Goal: Task Accomplishment & Management: Complete application form

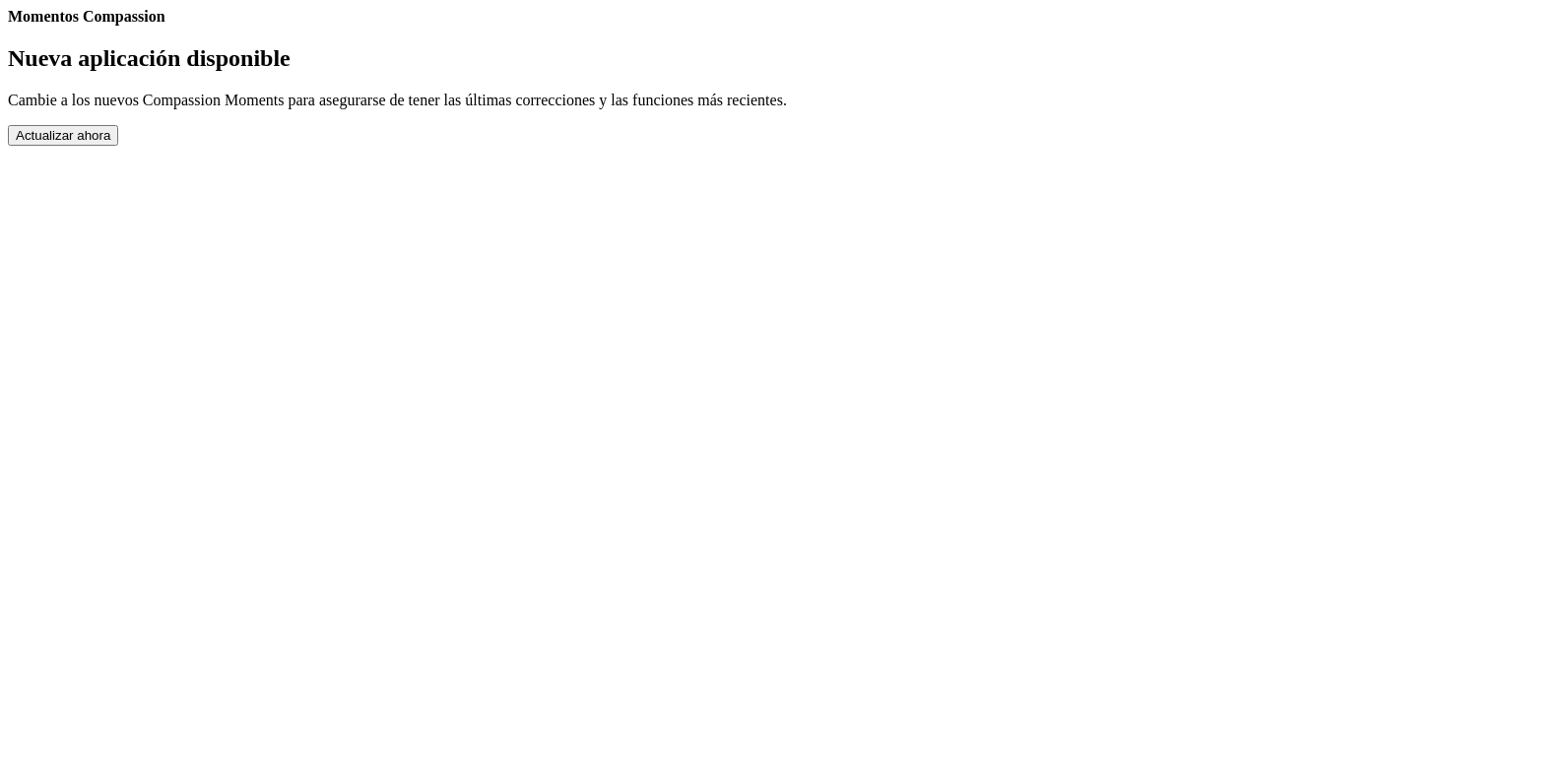
click at [119, 145] on button "Actualizar ahora" at bounding box center [63, 135] width 111 height 21
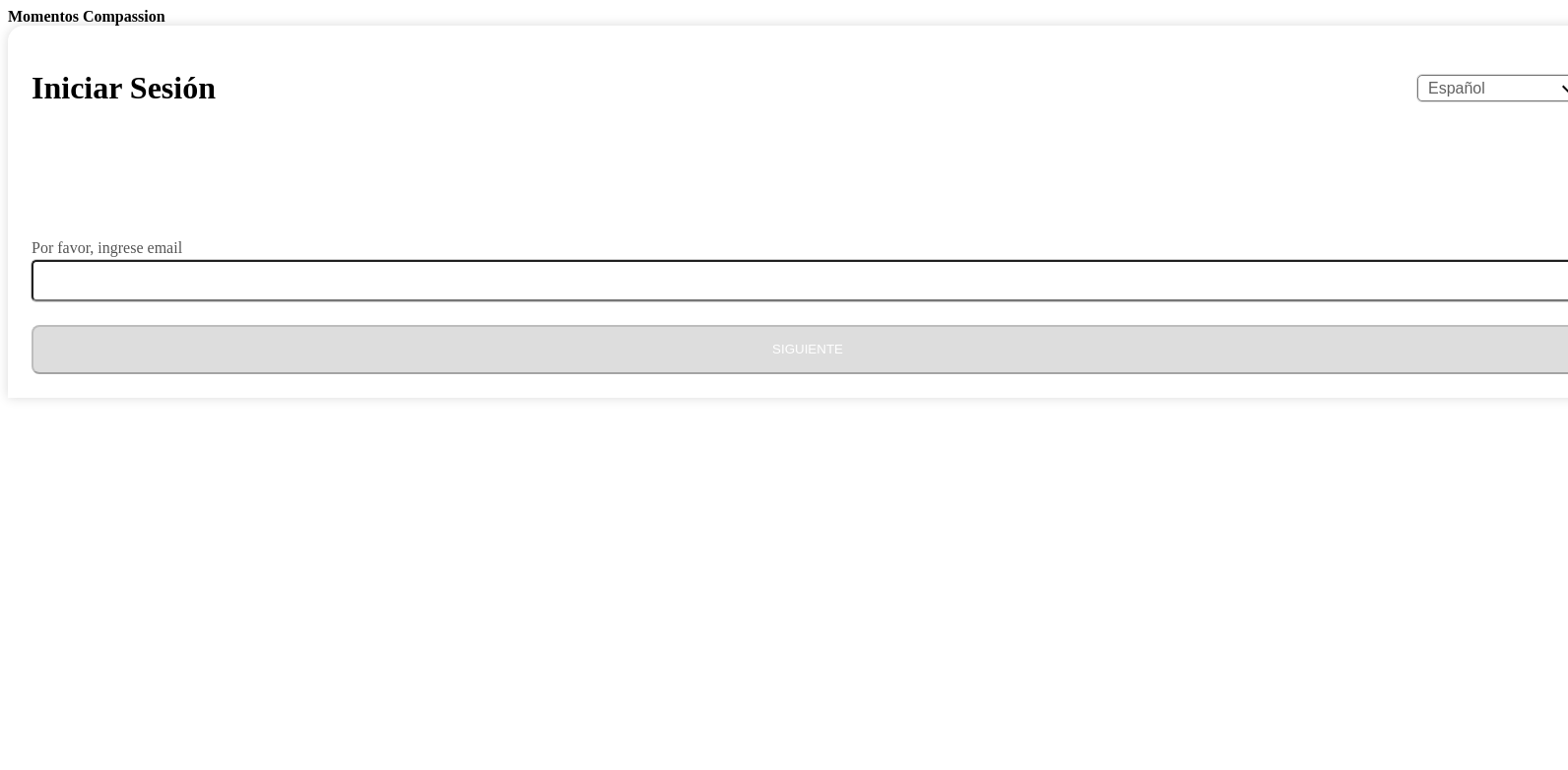
select select "es"
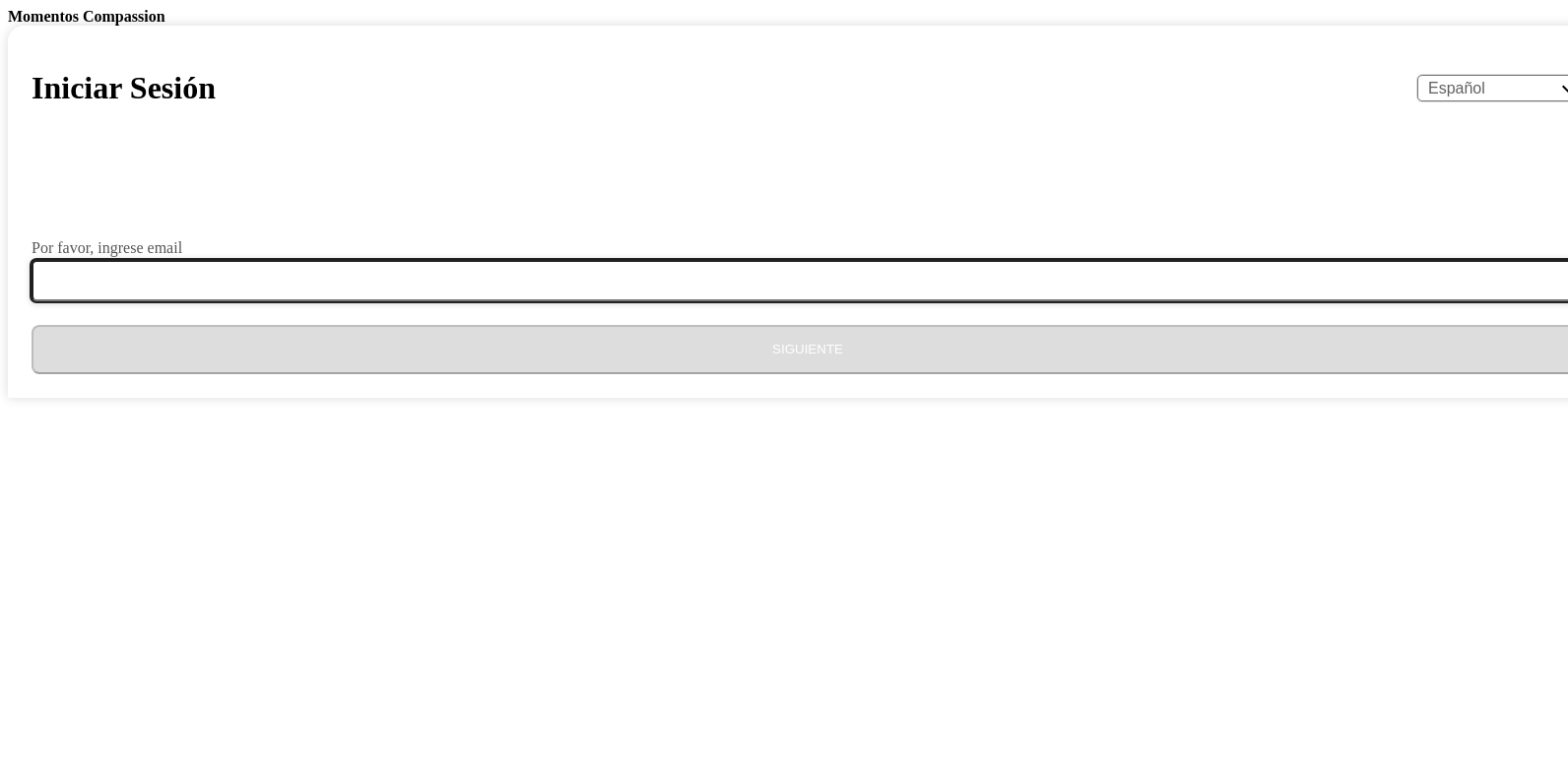
click at [654, 301] on input "Por favor, ingrese email" at bounding box center [820, 281] width 1576 height 42
type input "[EMAIL_ADDRESS][DOMAIN_NAME]"
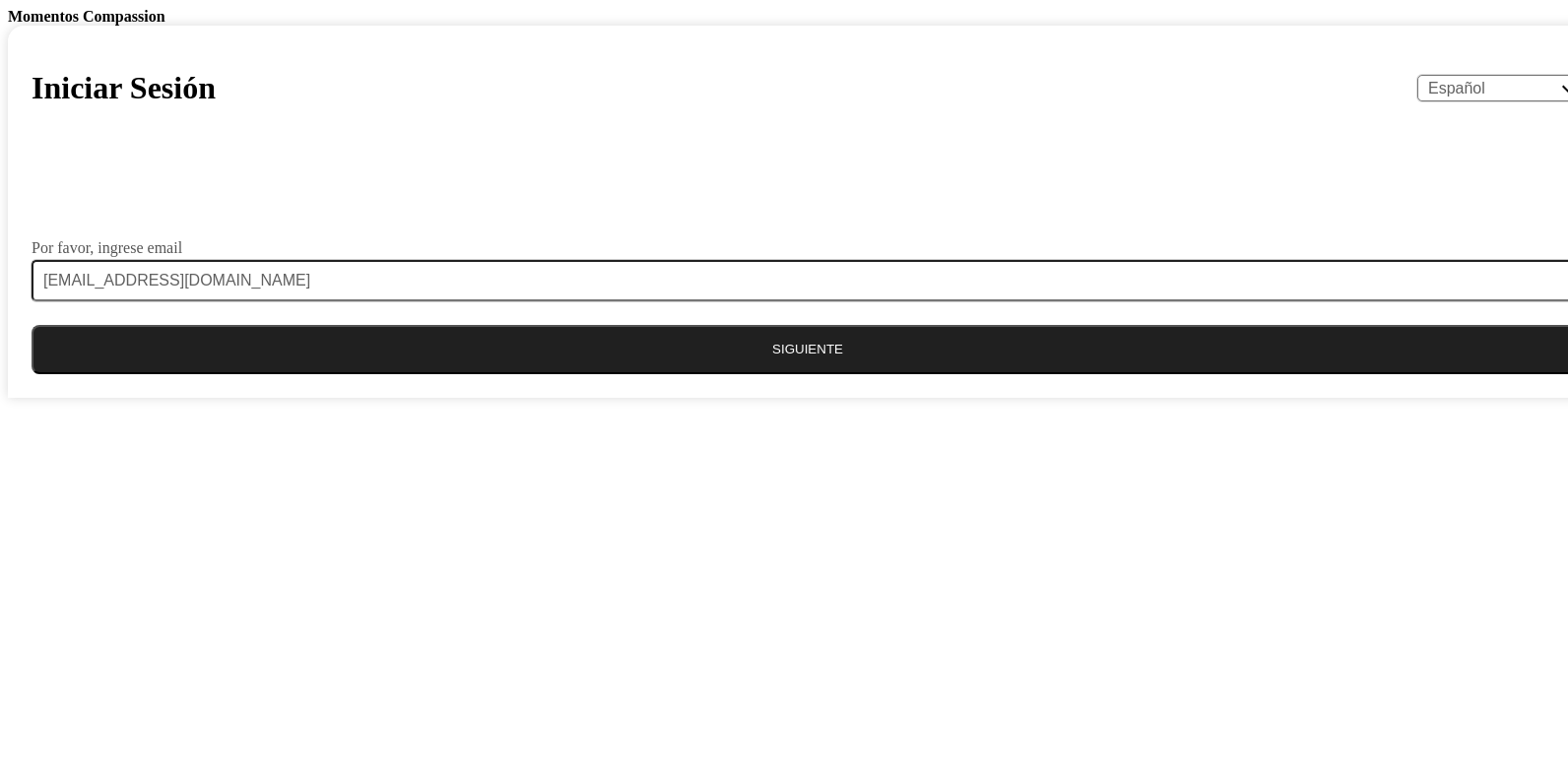
click at [771, 375] on button "Siguiente" at bounding box center [808, 349] width 1552 height 49
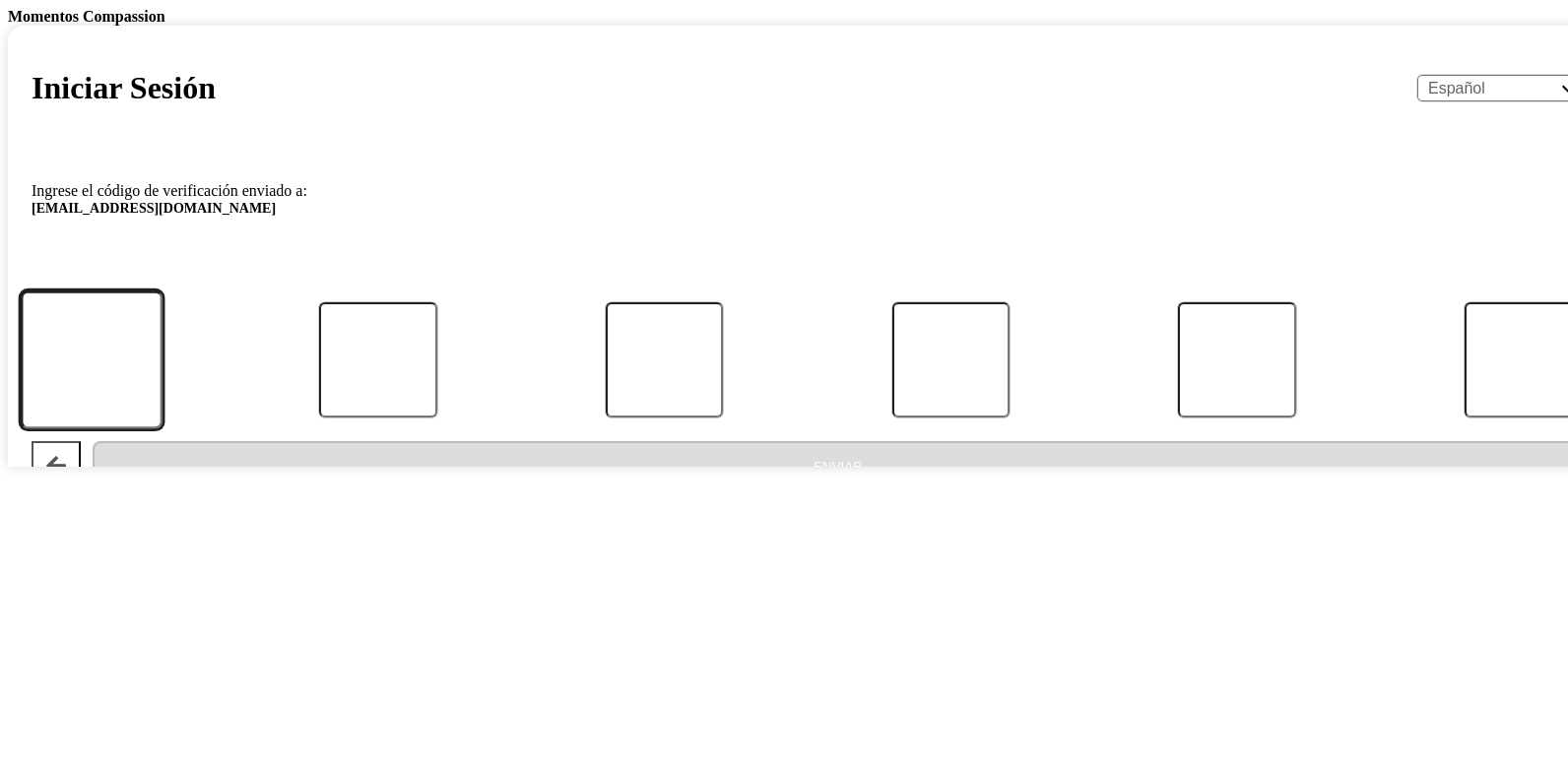
click at [161, 429] on input "Código" at bounding box center [91, 360] width 140 height 138
type input "9"
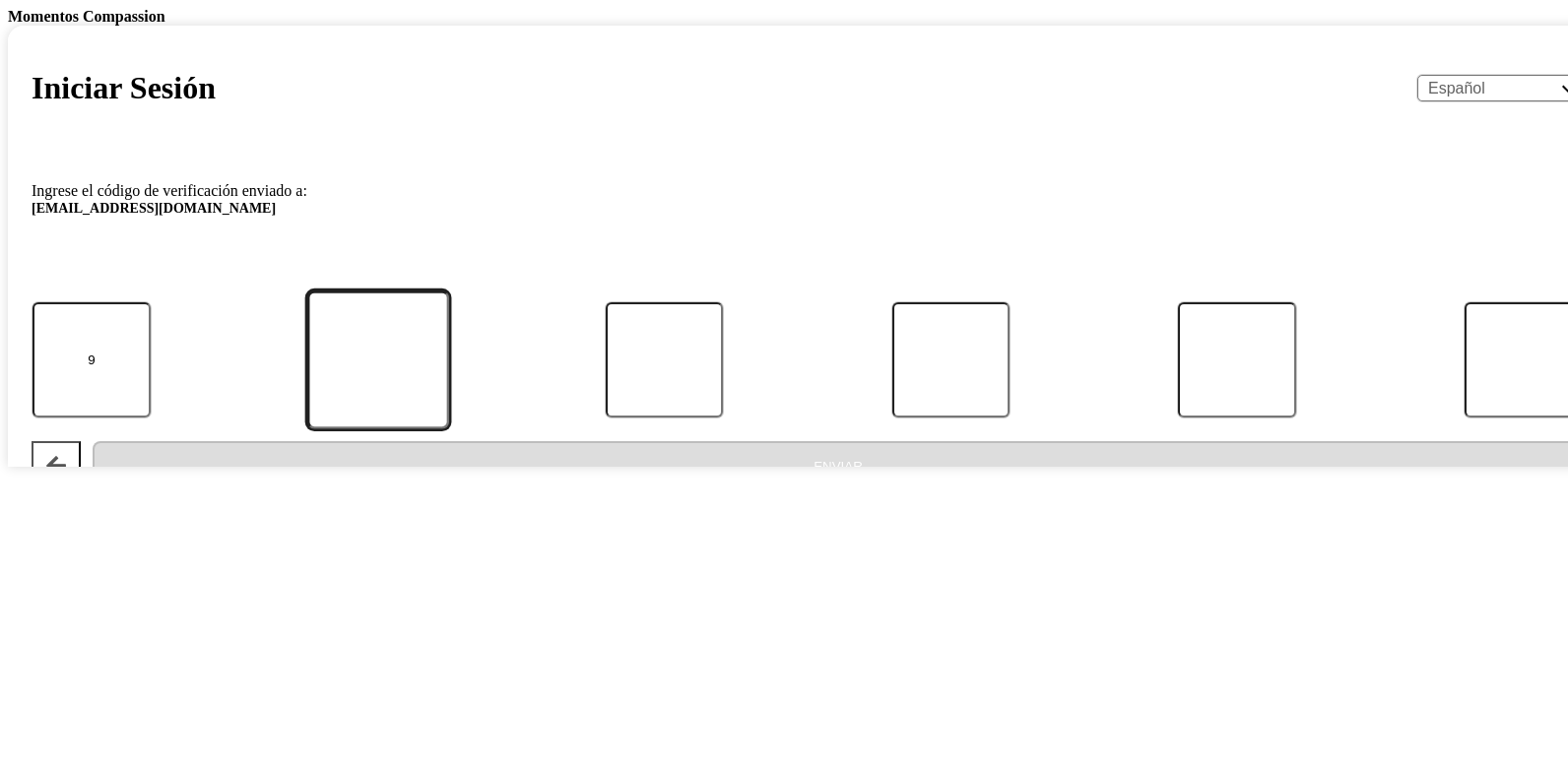
type input "3"
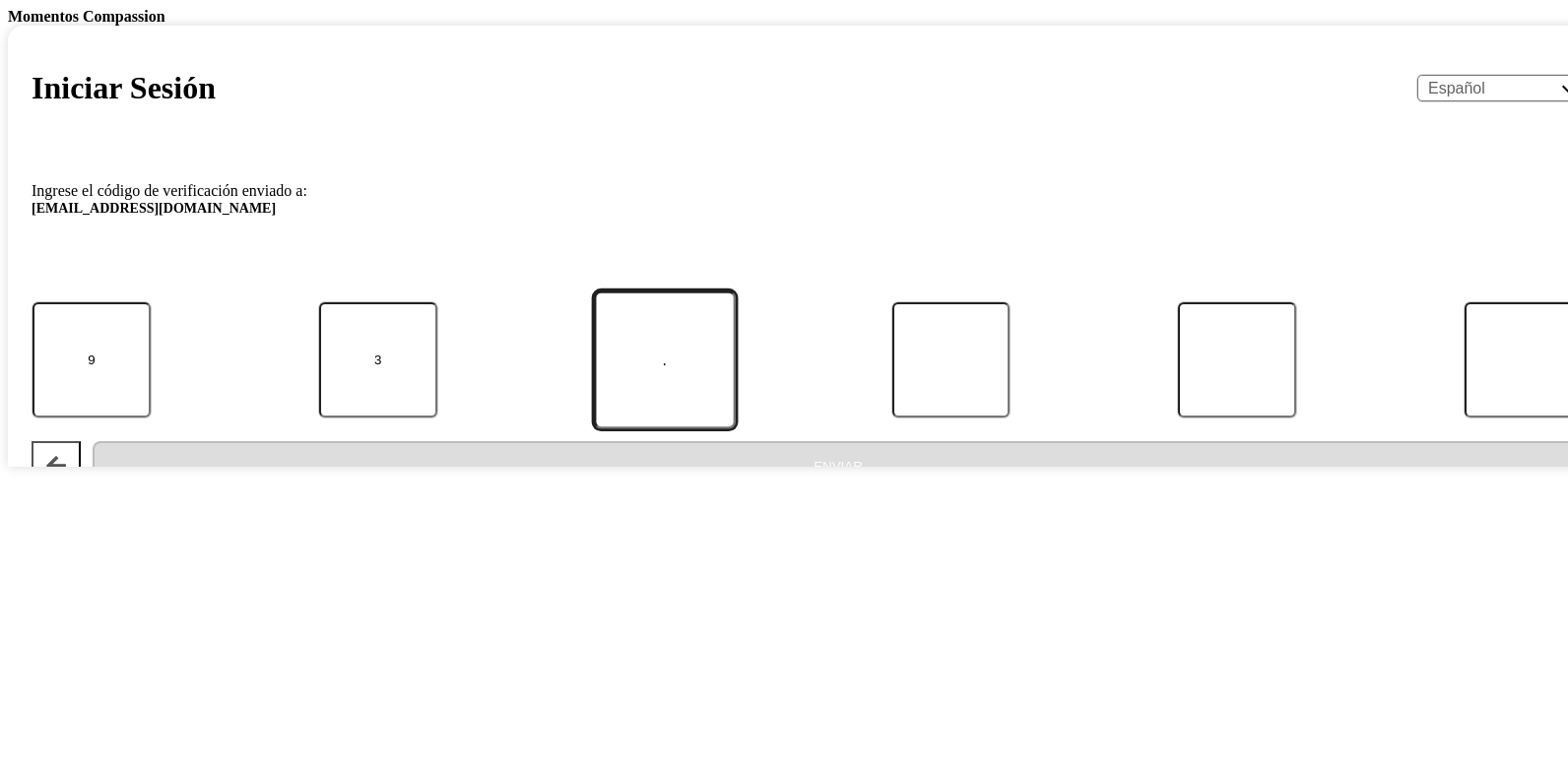
type input "9"
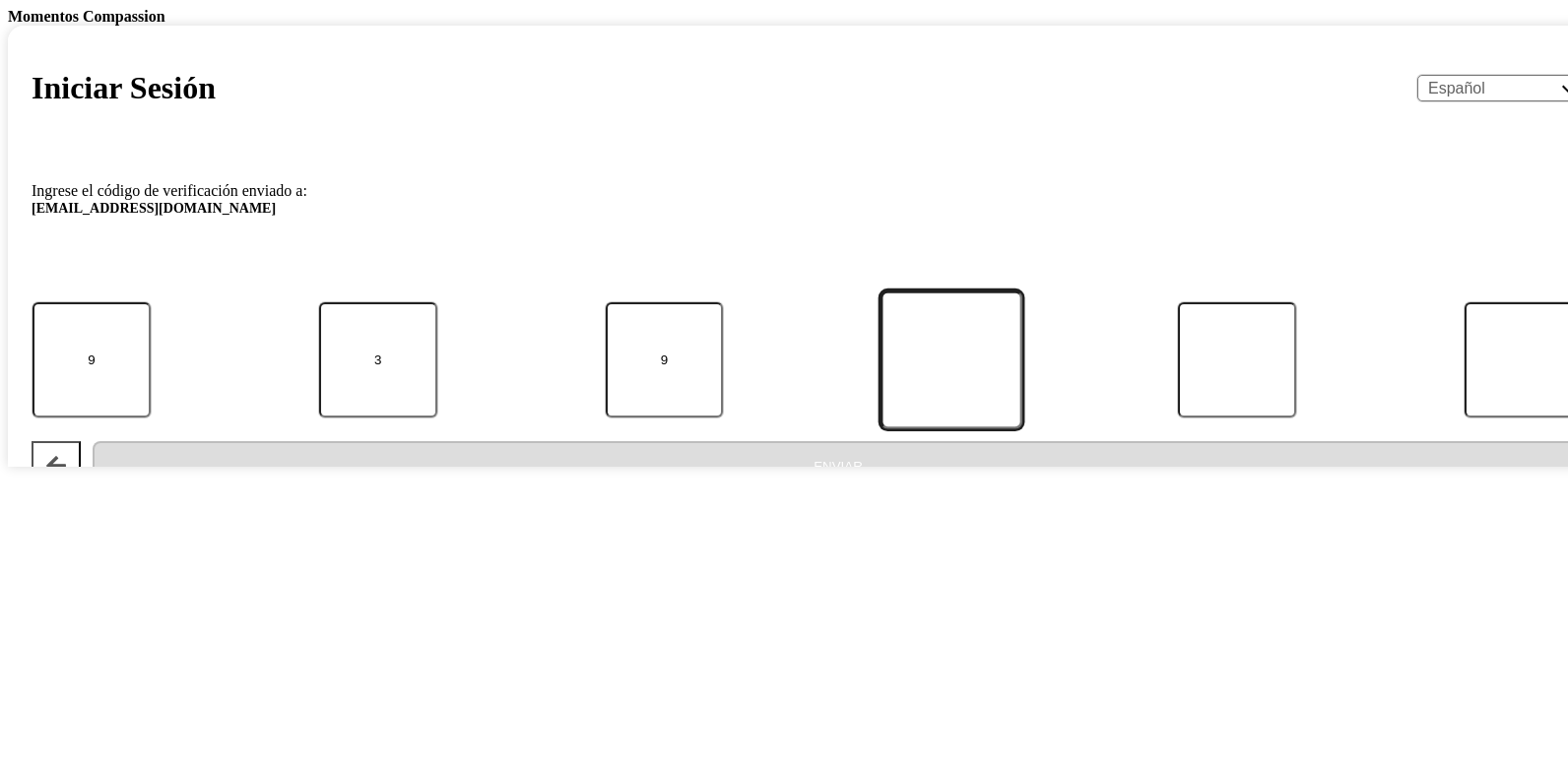
type input "2"
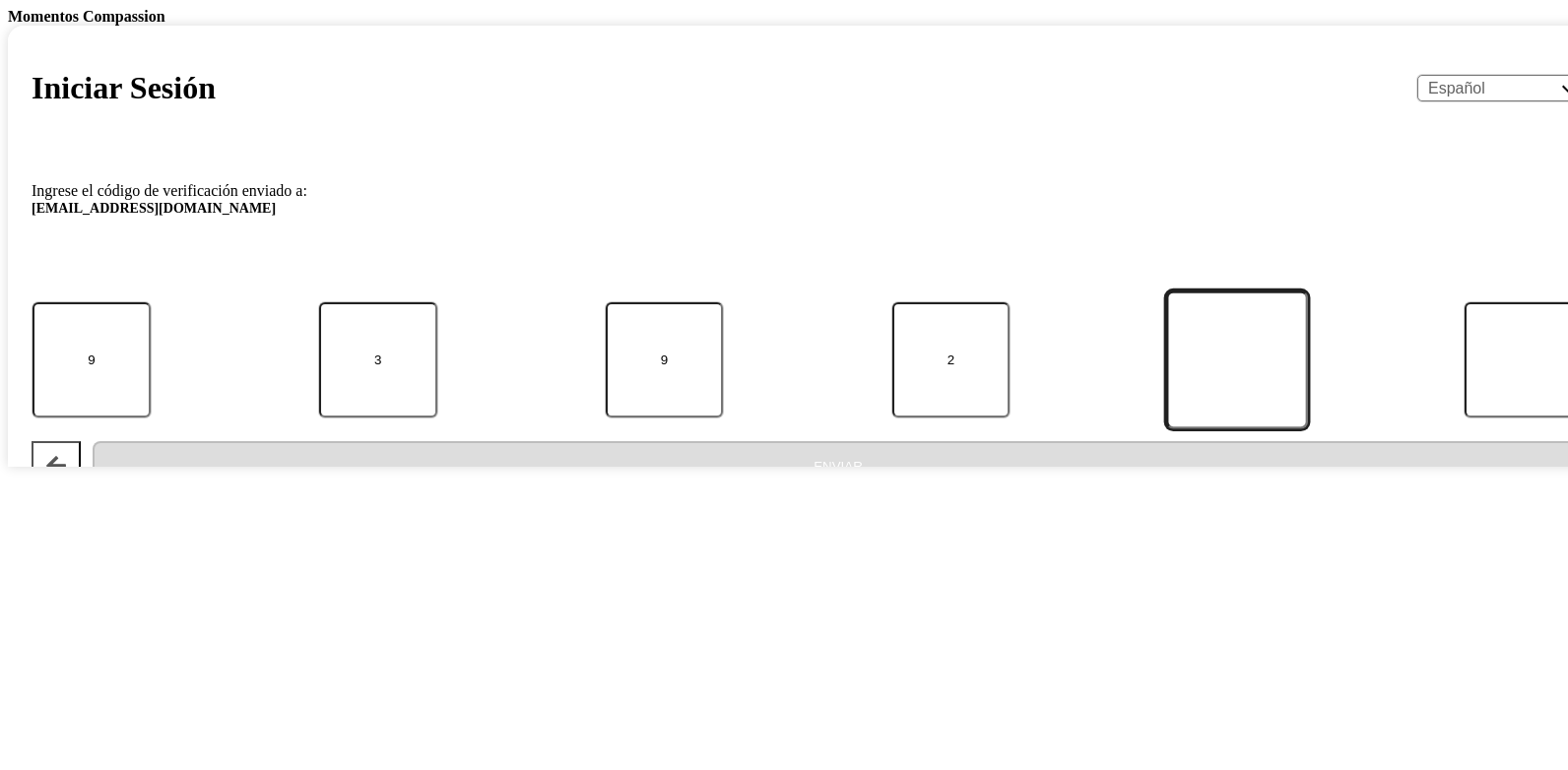
type input "6"
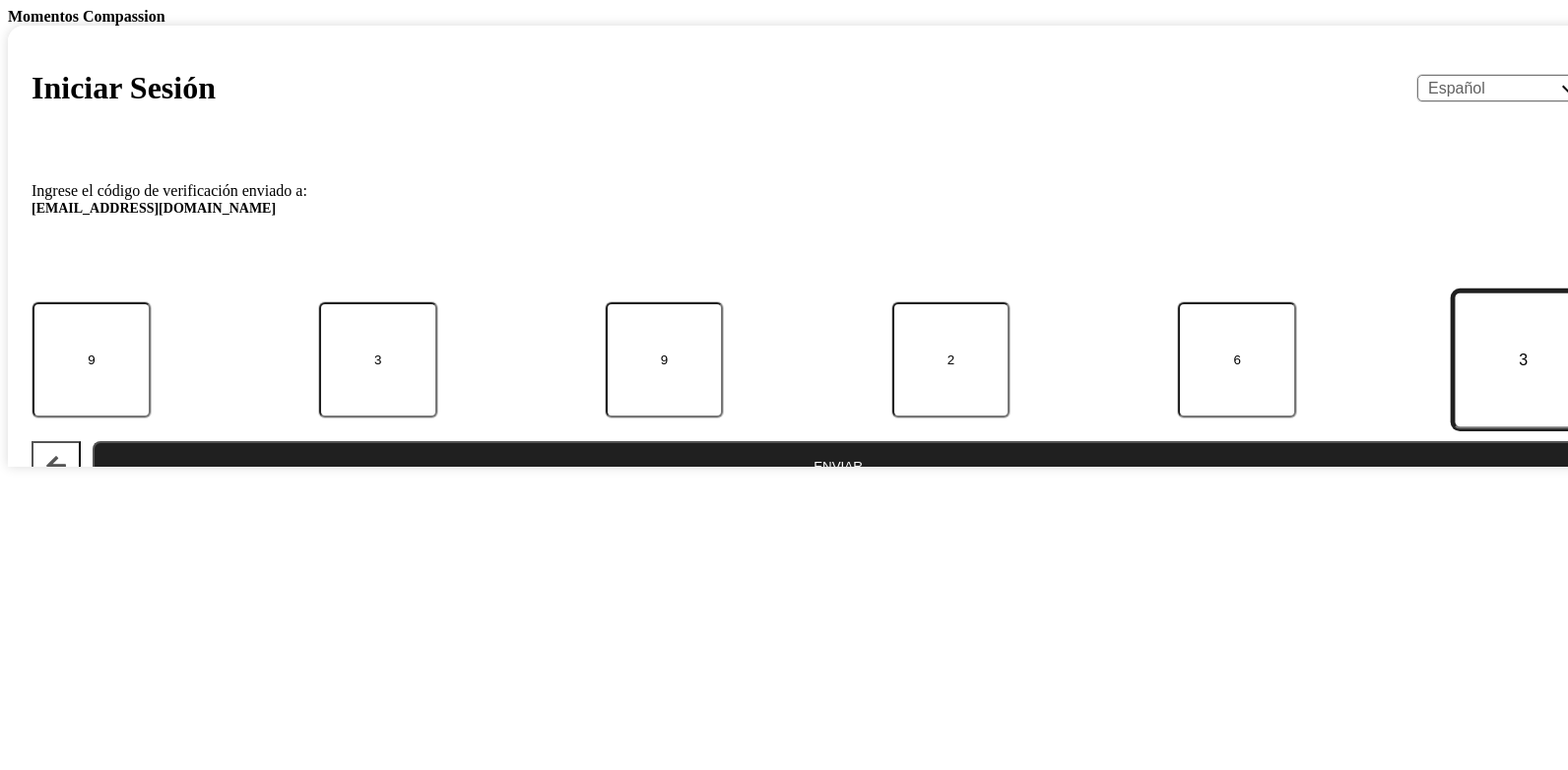
type input "3"
click at [93, 441] on button "Enviar" at bounding box center [838, 465] width 1491 height 49
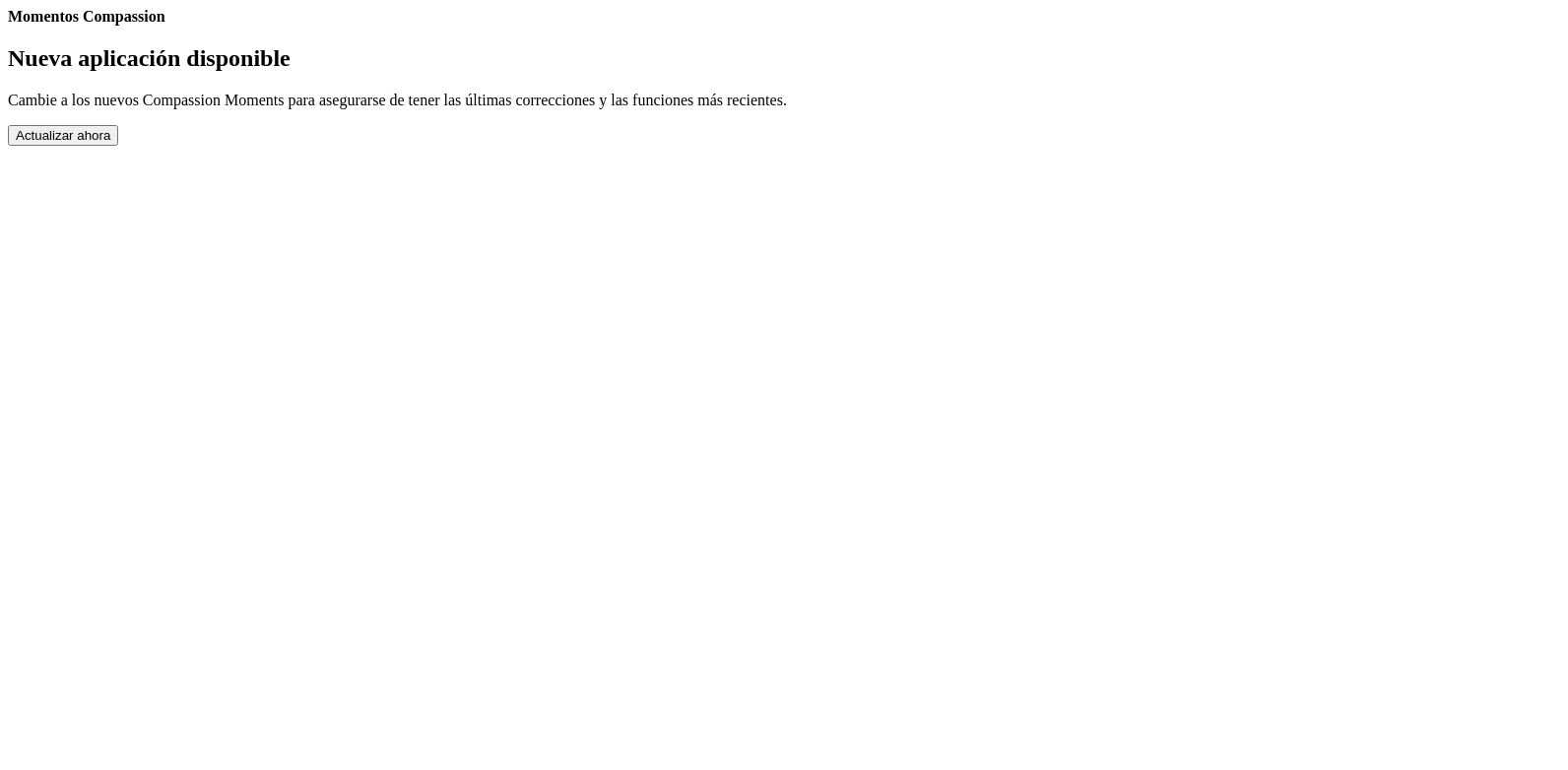
click at [119, 145] on button "Actualizar ahora" at bounding box center [63, 135] width 111 height 21
